Goal: Complete application form

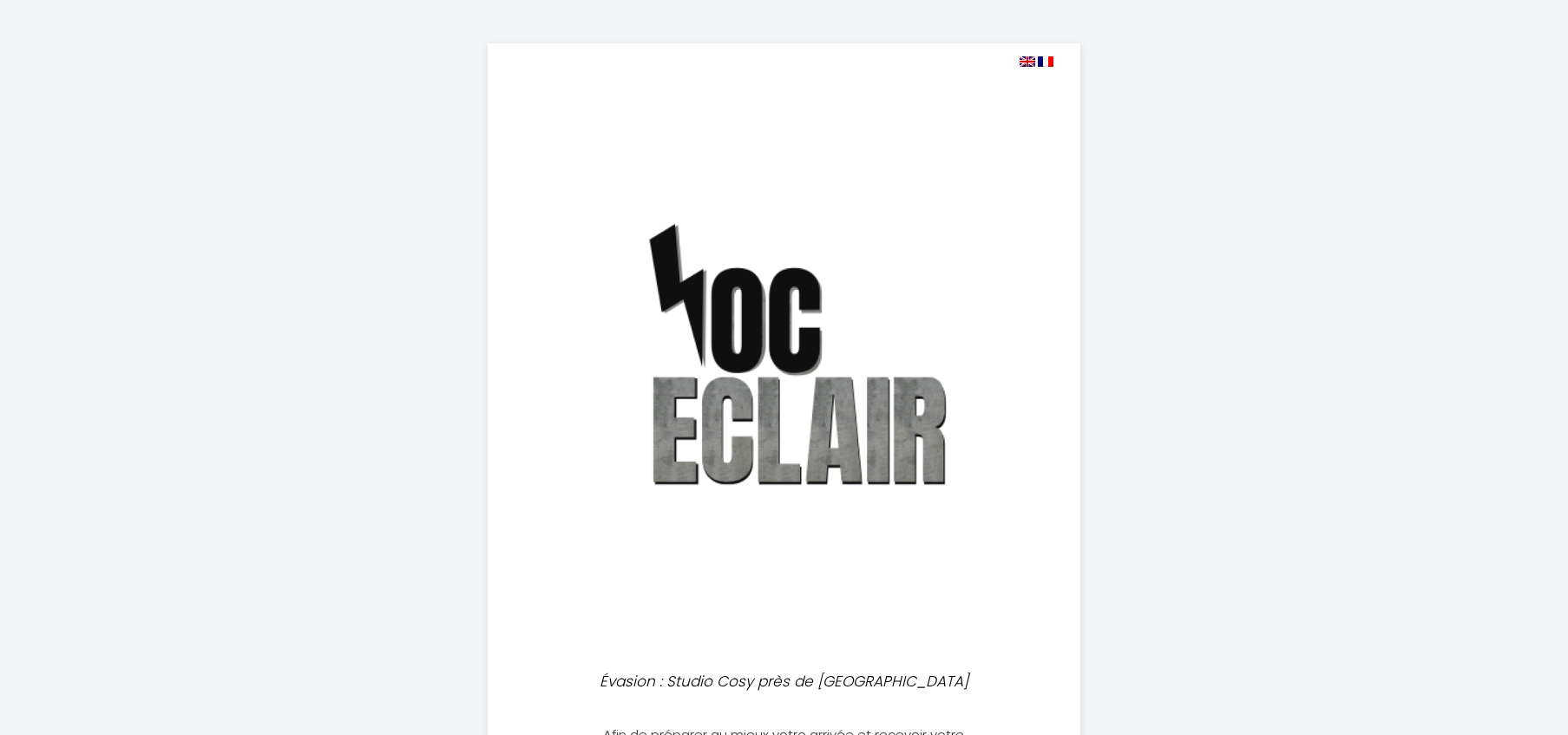
select select
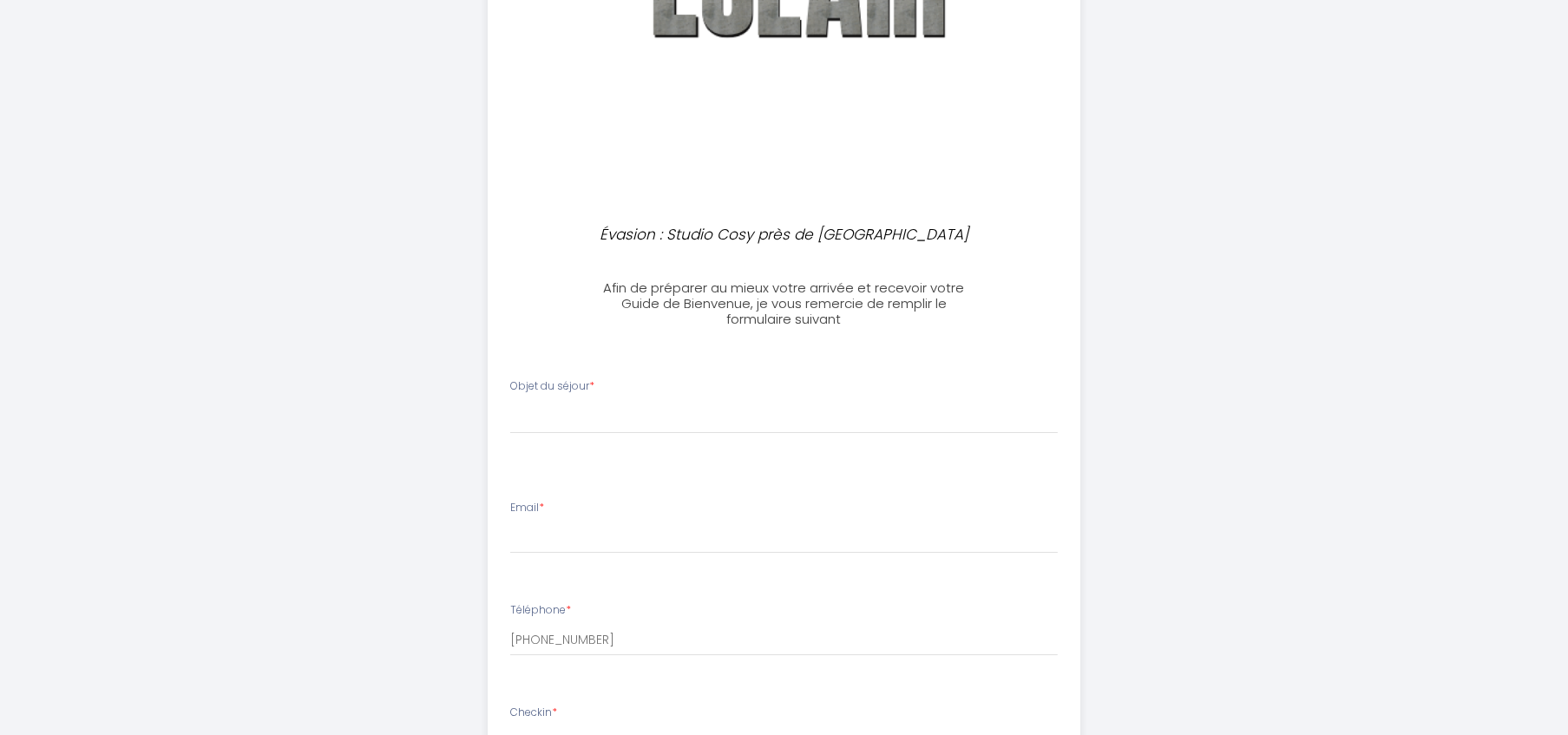
scroll to position [468, 0]
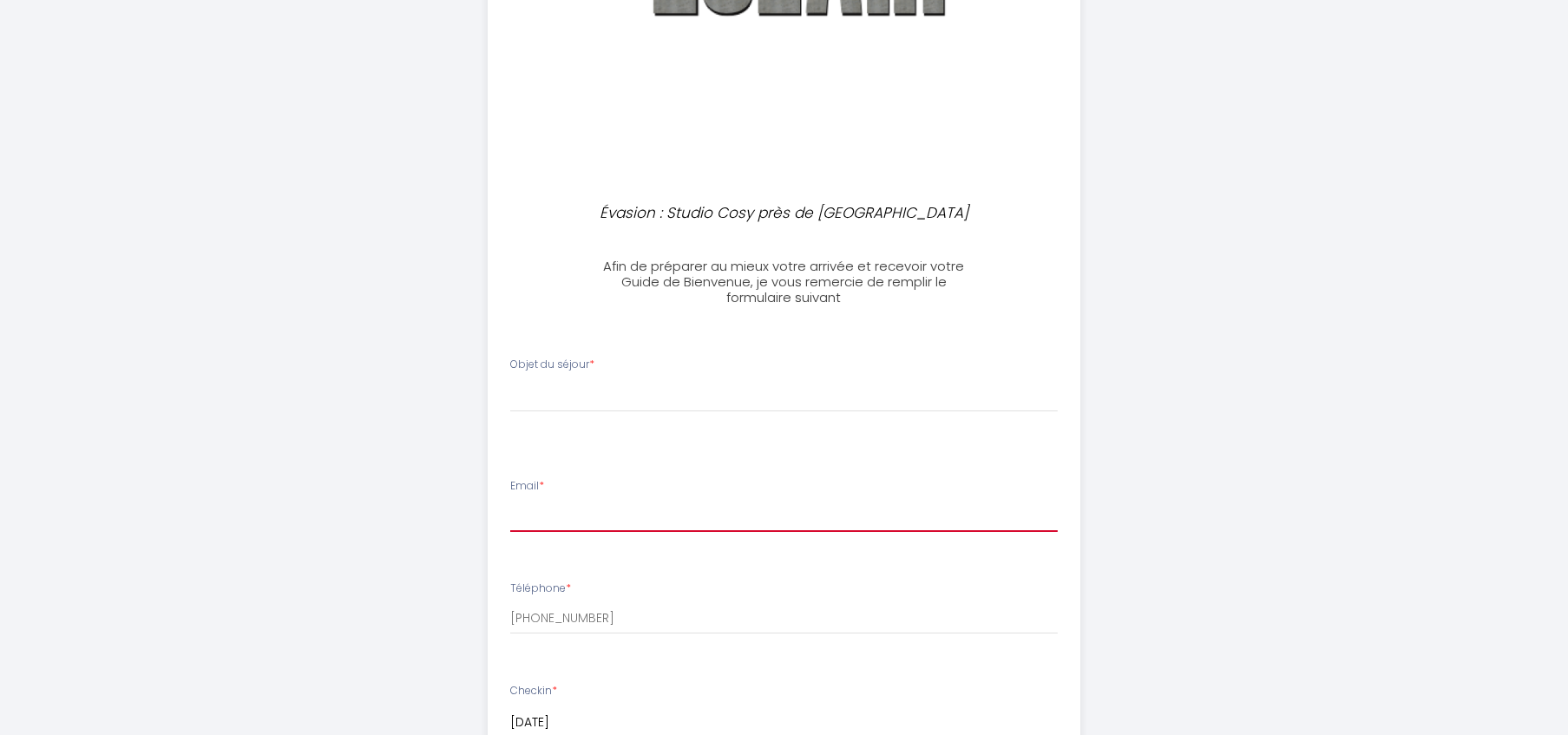
click at [546, 521] on input "Email *" at bounding box center [784, 516] width 548 height 32
type input "[EMAIL_ADDRESS][DOMAIN_NAME]"
click at [614, 659] on li "Téléphone * [PHONE_NUMBER]" at bounding box center [784, 615] width 591 height 92
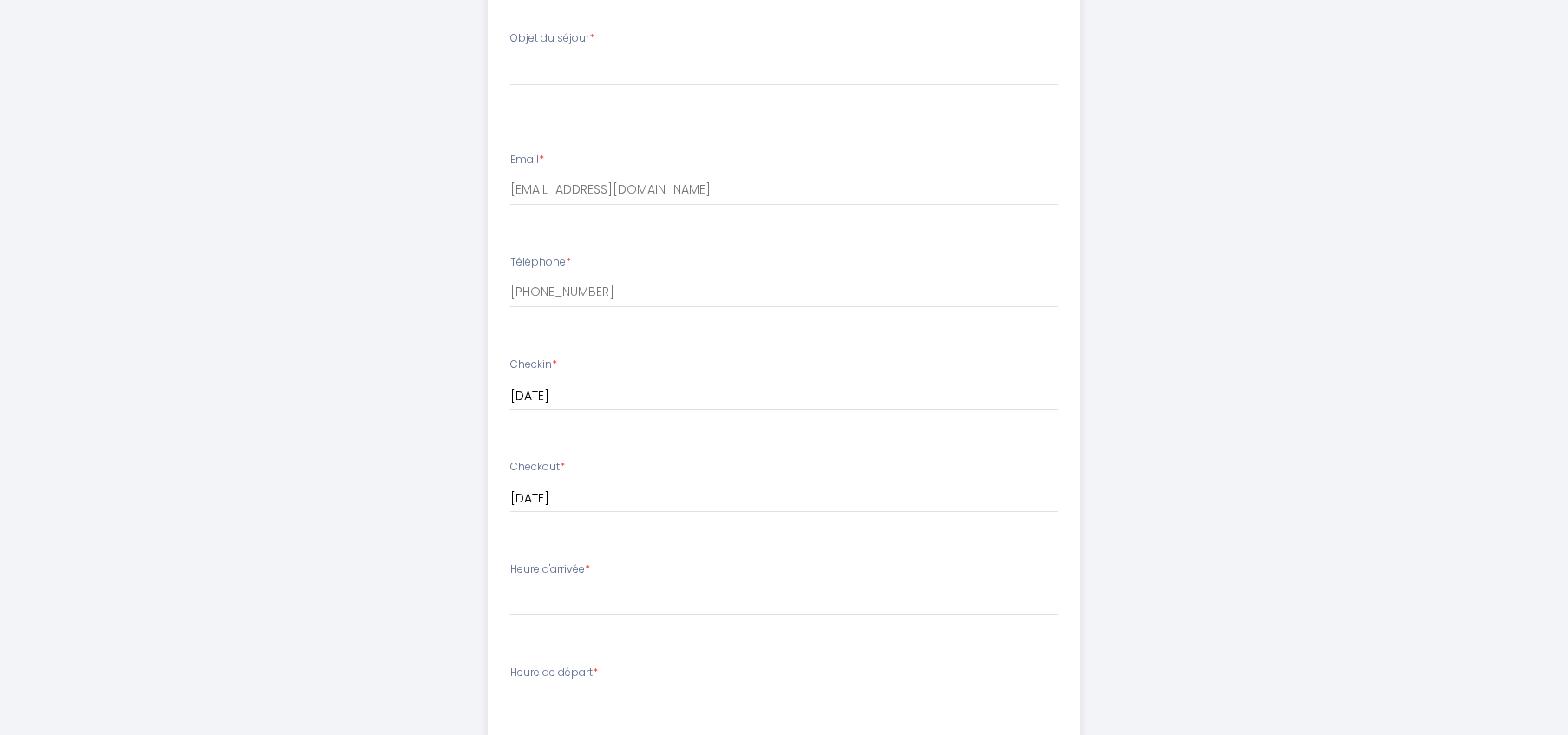
scroll to position [805, 0]
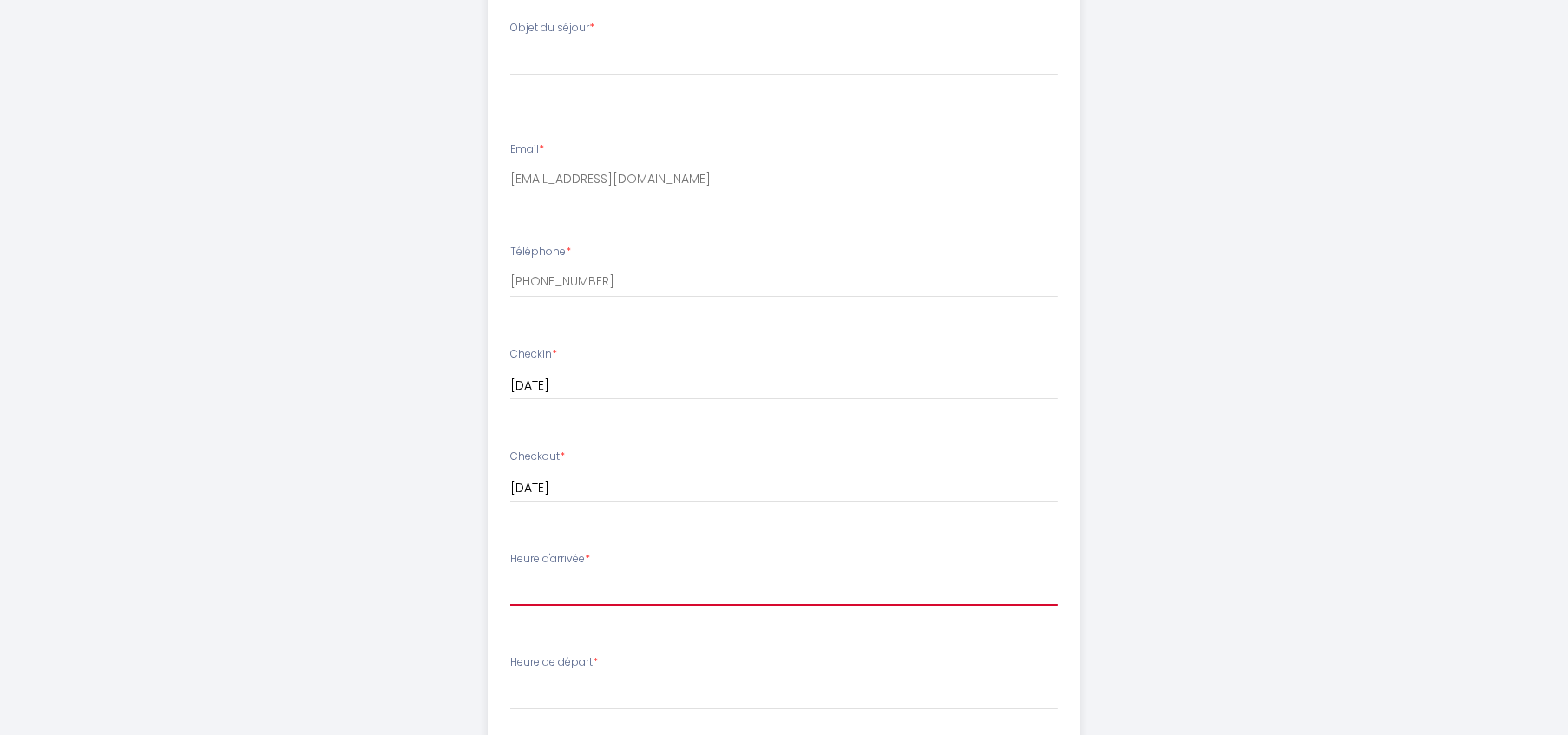
click at [562, 593] on select "17:00 17:30 18:00 18:30 19:00 19:30 20:00 20:30 21:00 21:30 22:00 22:30 23:00 2…" at bounding box center [784, 588] width 548 height 33
select select "17:00"
click at [511, 572] on select "17:00 17:30 18:00 18:30 19:00 19:30 20:00 20:30 21:00 21:30 22:00 22:30 23:00 2…" at bounding box center [784, 588] width 548 height 33
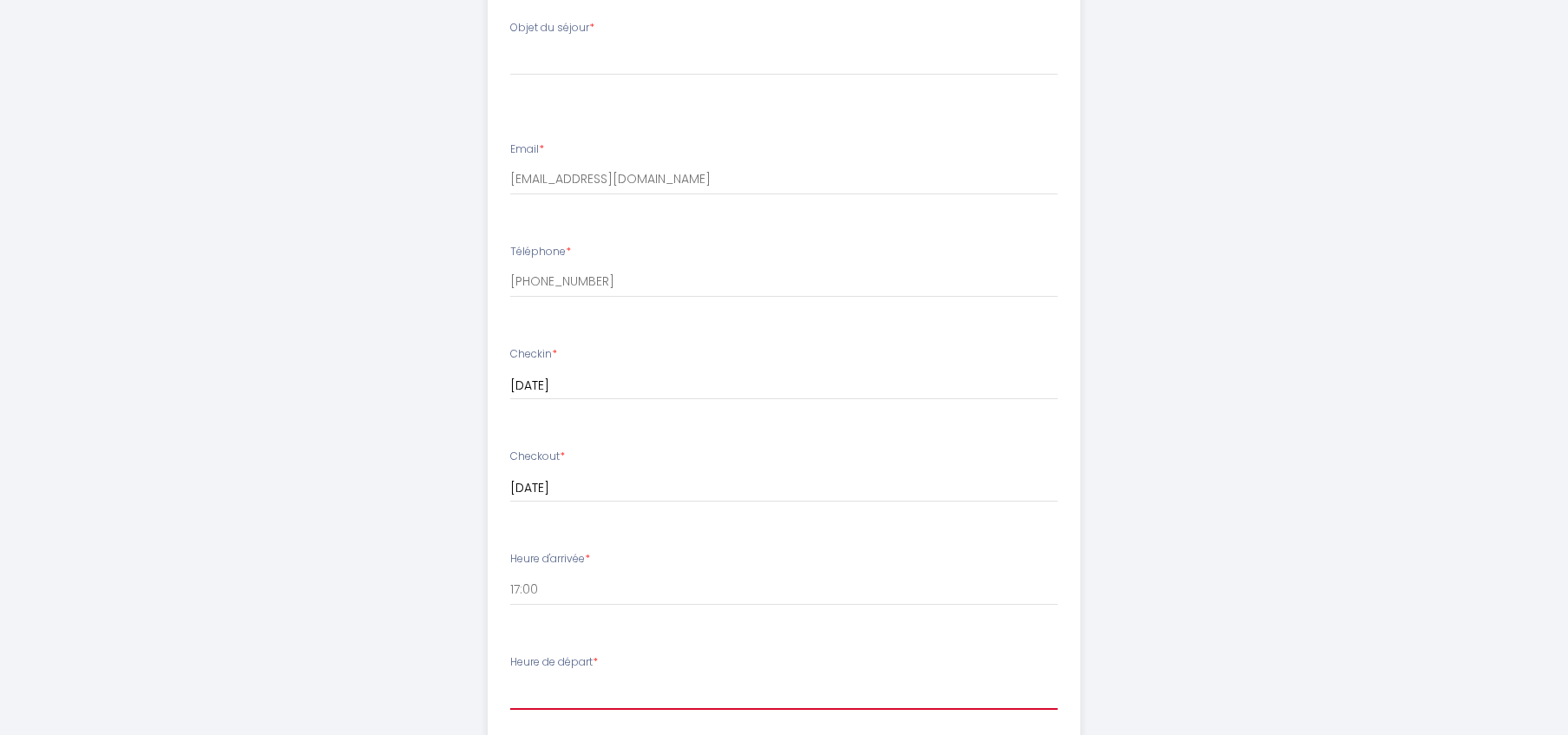
click at [577, 697] on select "00:00 00:30 01:00 01:30 02:00 02:30 03:00 03:30 04:00 04:30 05:00 05:30 06:00 0…" at bounding box center [784, 693] width 548 height 33
select select "11:00"
click at [511, 677] on select "00:00 00:30 01:00 01:30 02:00 02:30 03:00 03:30 04:00 04:30 05:00 05:30 06:00 0…" at bounding box center [784, 693] width 548 height 33
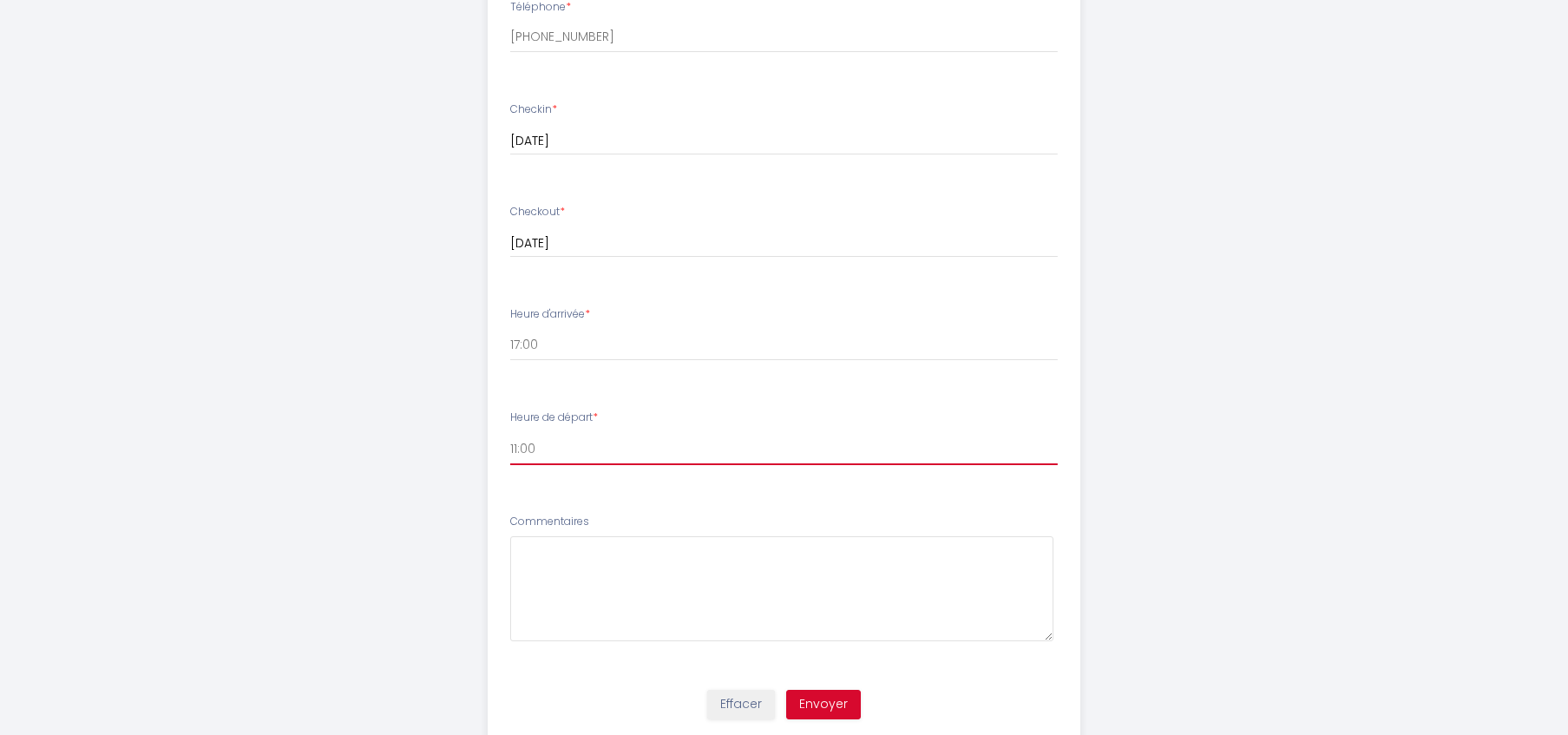
scroll to position [1058, 0]
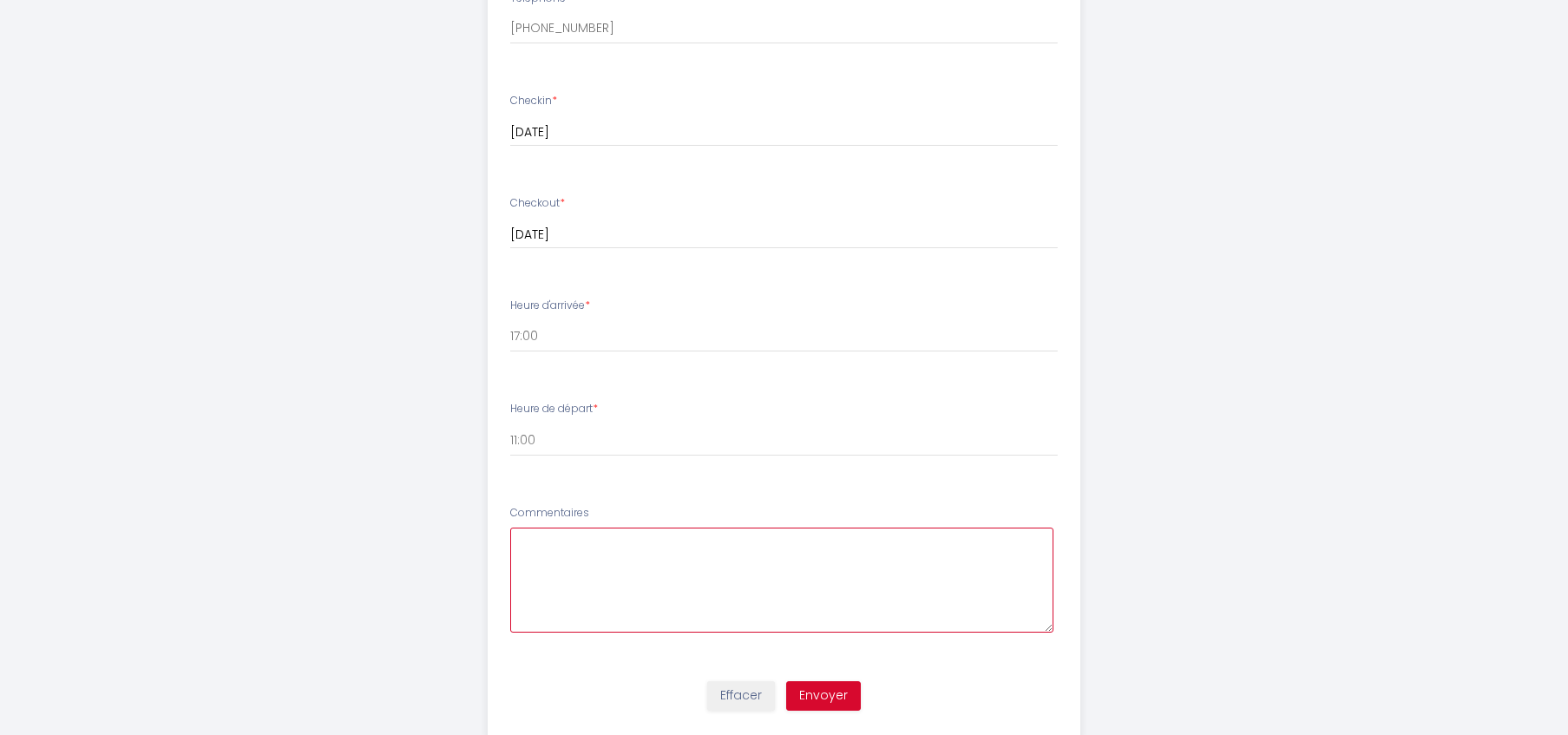
click at [567, 557] on textarea at bounding box center [782, 579] width 543 height 105
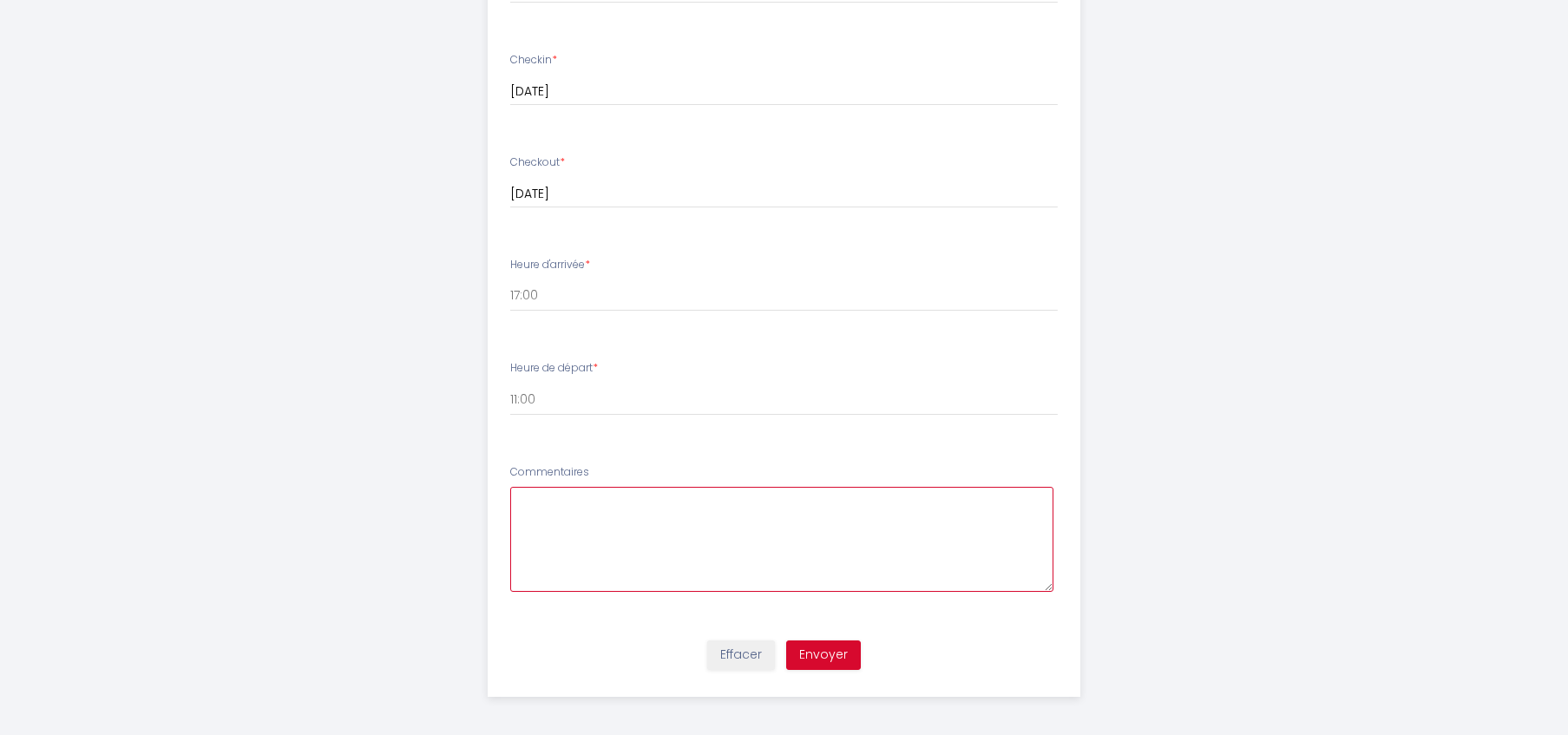
scroll to position [1103, 0]
type textarea "Bonjour,"
click at [809, 646] on button "Envoyer" at bounding box center [824, 650] width 75 height 30
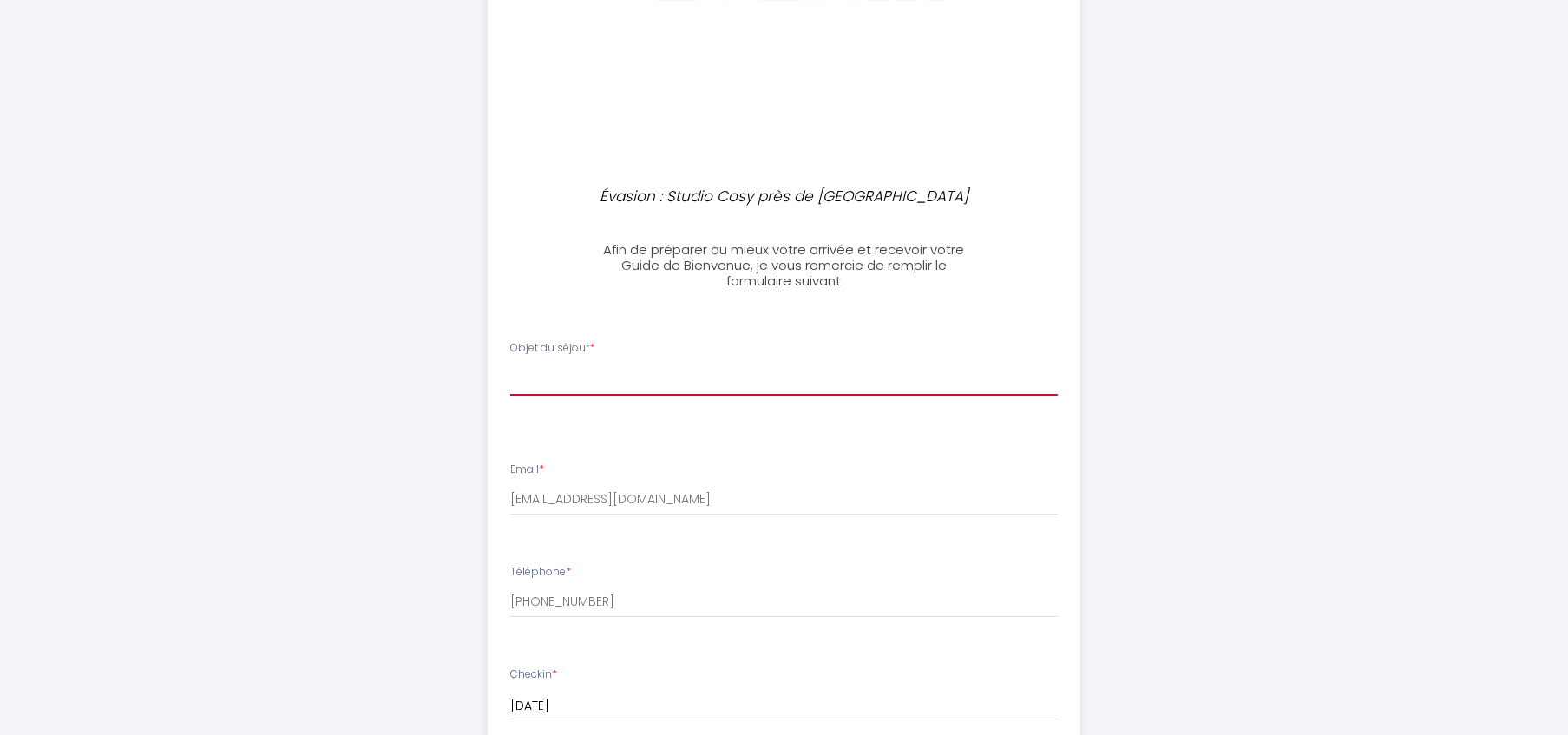
scroll to position [483, 0]
click at [602, 381] on select "[PERSON_NAME] du séjour Professionnel Tourisme Familial" at bounding box center [784, 381] width 548 height 33
select select "Tourisme"
click at [511, 366] on select "[PERSON_NAME] du séjour Professionnel Tourisme Familial" at bounding box center [784, 381] width 548 height 33
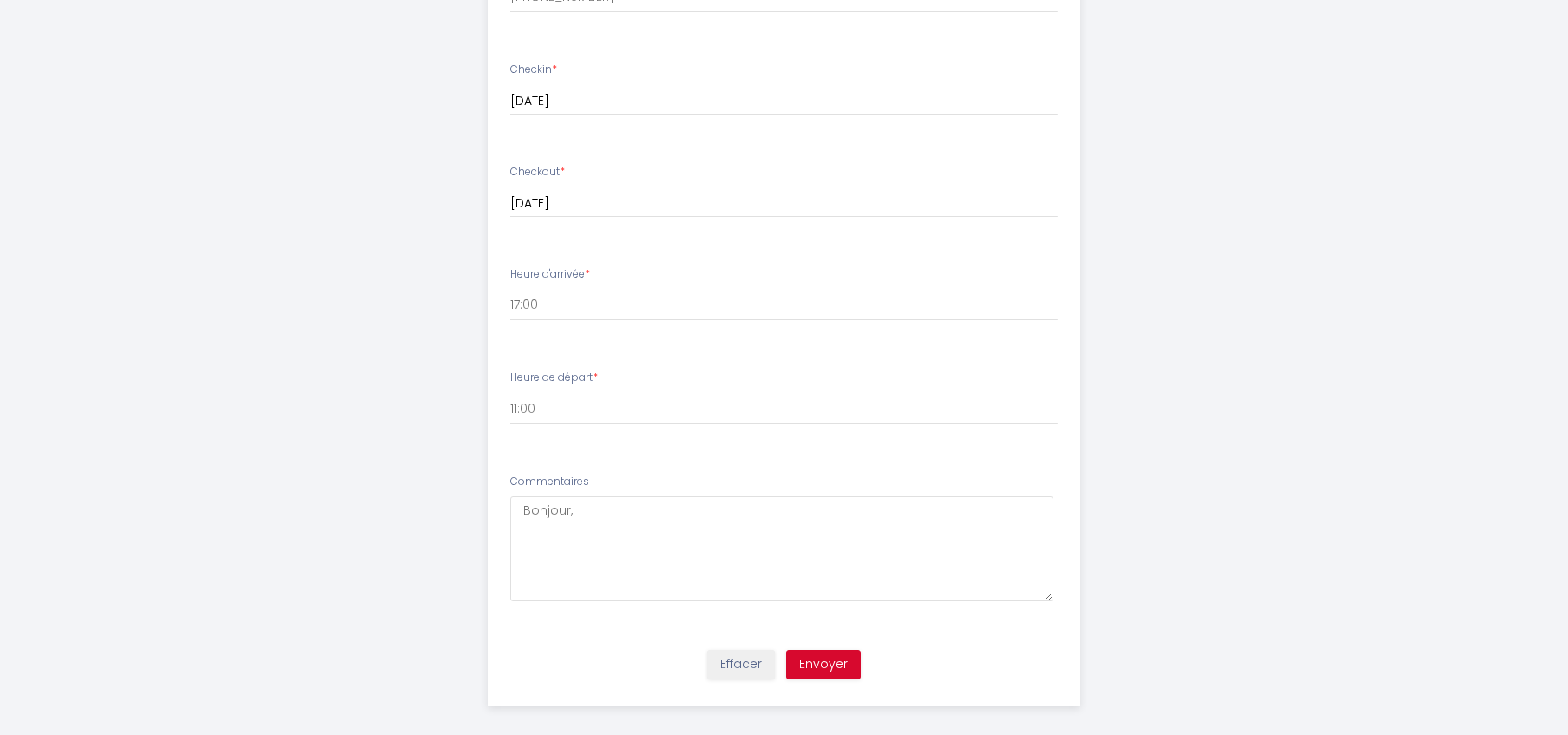
scroll to position [1103, 0]
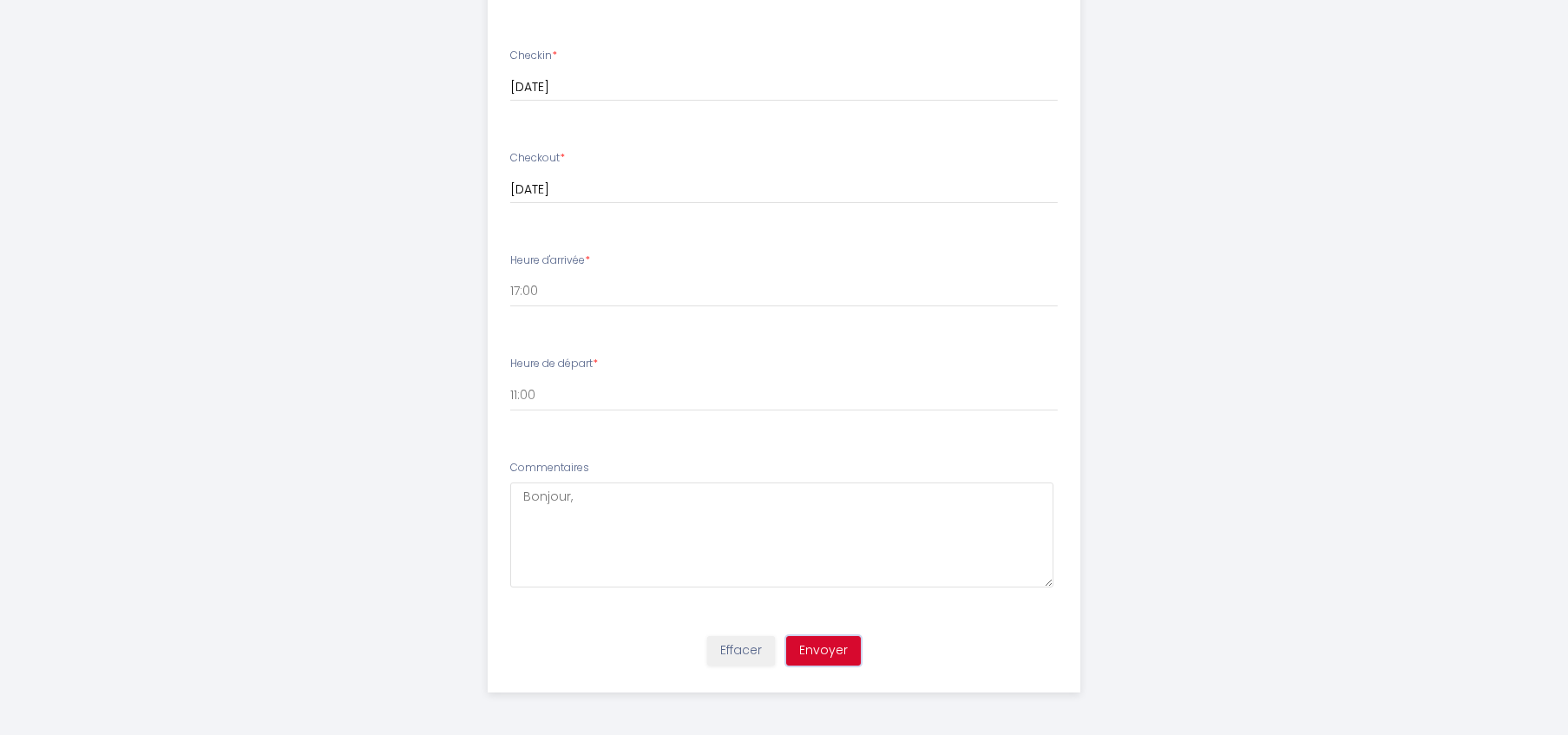
click at [847, 645] on button "Envoyer" at bounding box center [824, 650] width 75 height 30
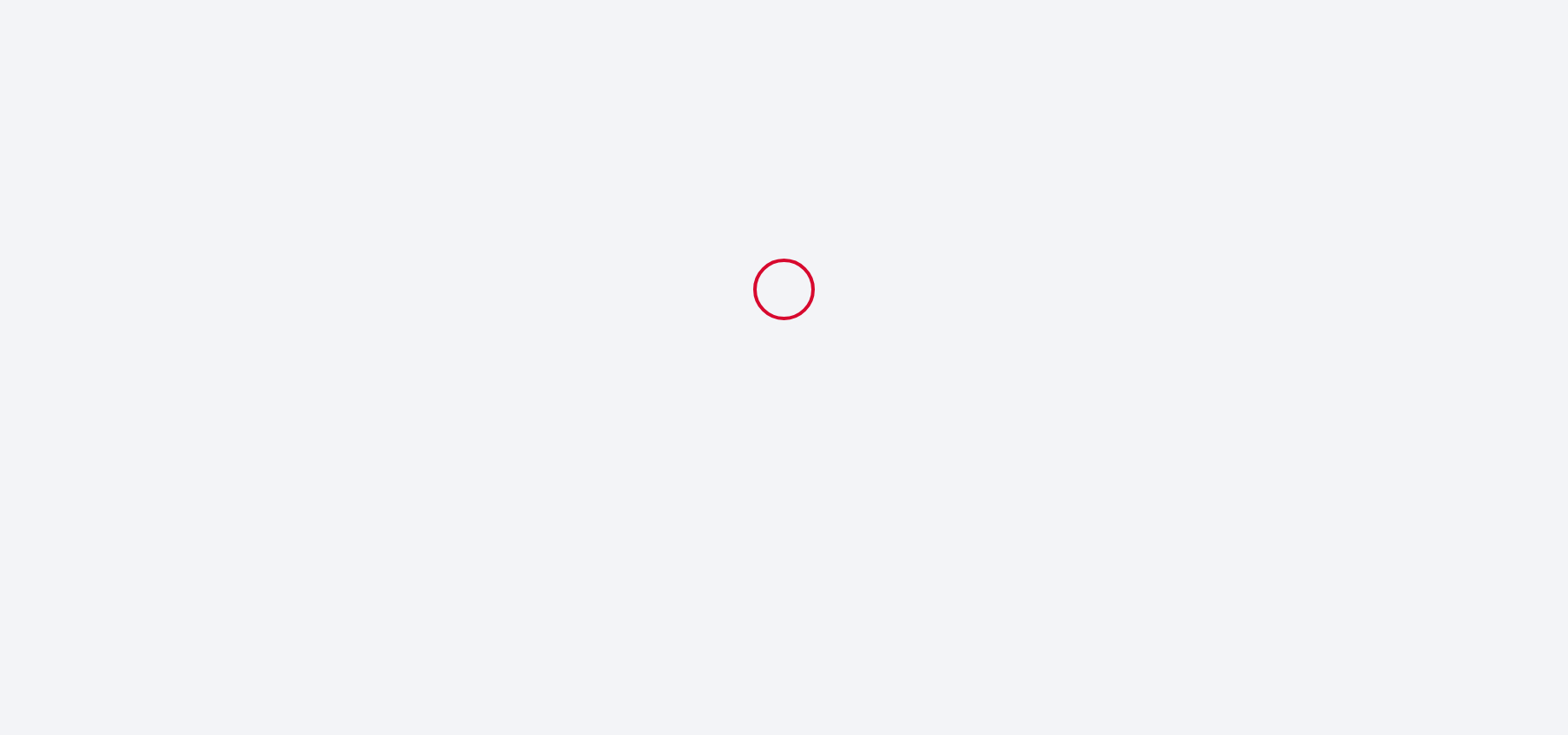
scroll to position [0, 0]
select select "Tourisme"
select select "11:00"
